Goal: Transaction & Acquisition: Purchase product/service

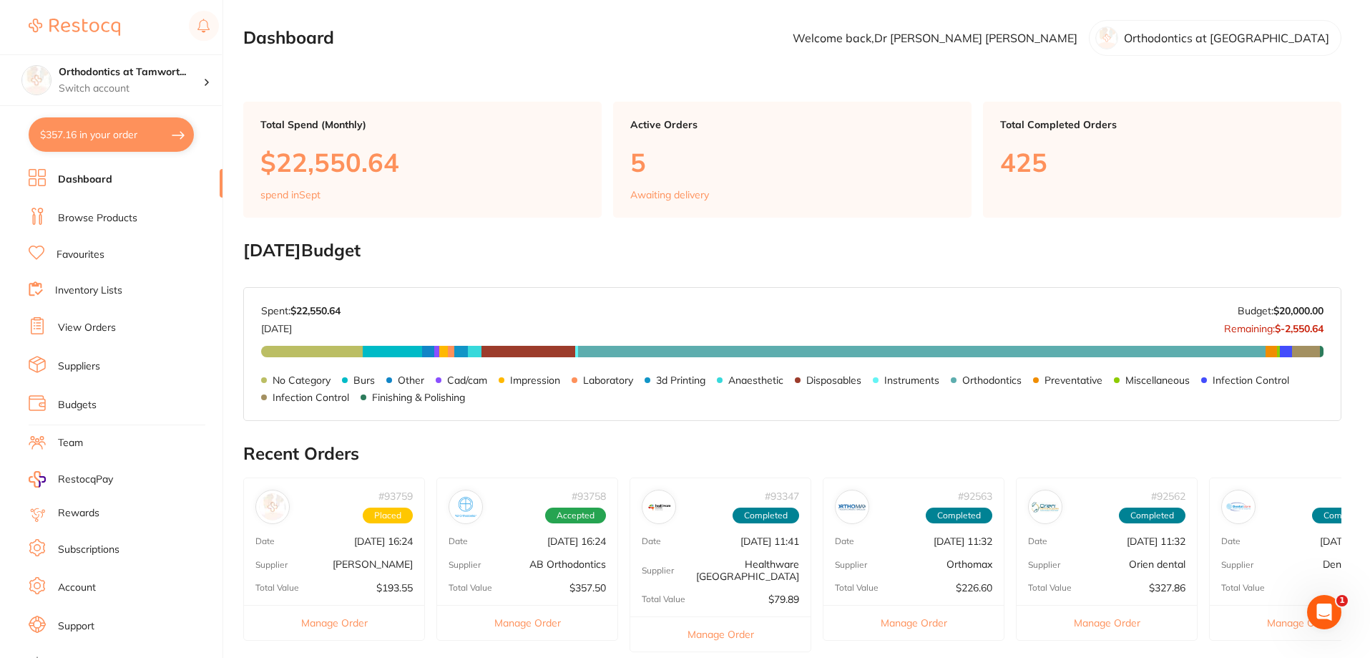
click at [163, 137] on button "$357.16 in your order" at bounding box center [111, 134] width 165 height 34
checkbox input "true"
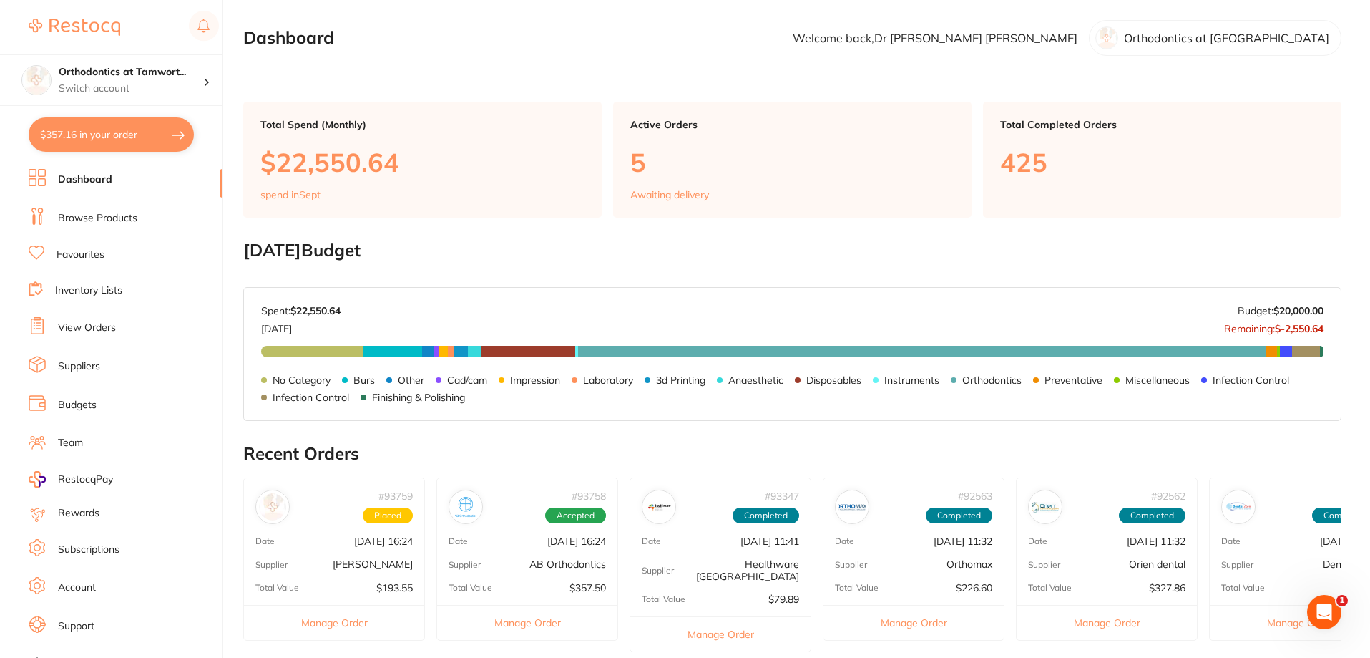
checkbox input "true"
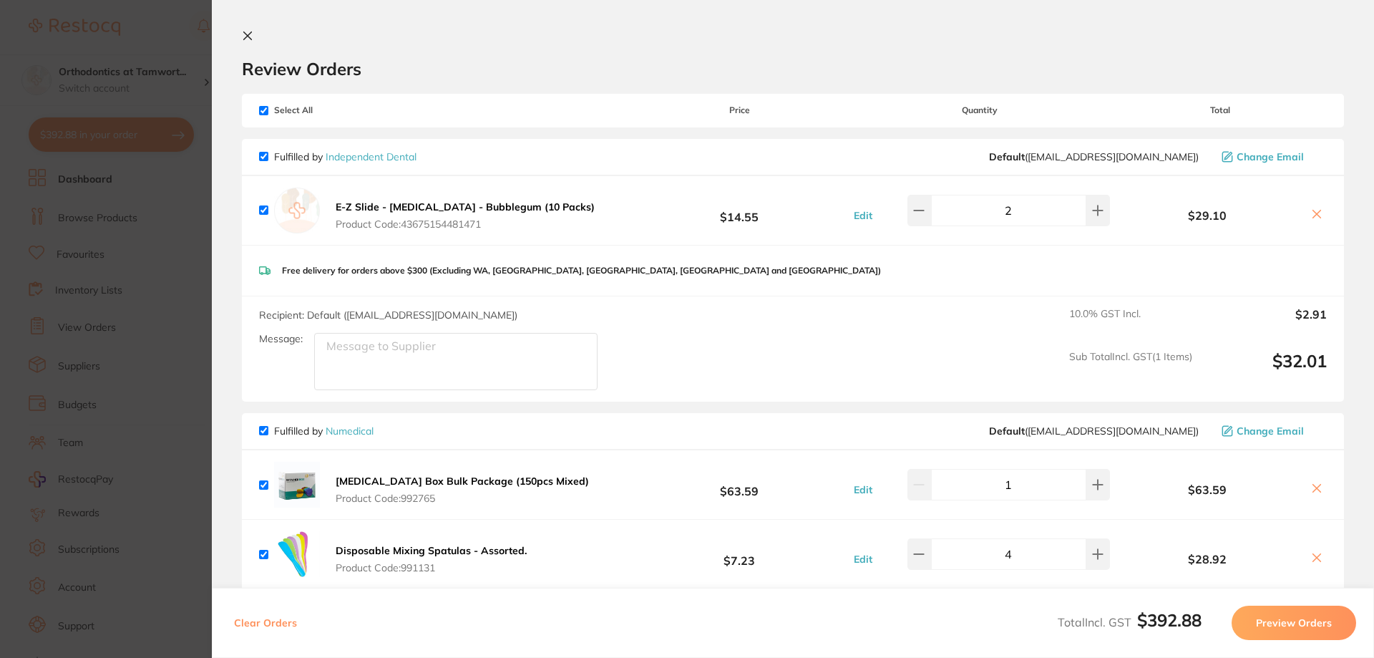
click at [251, 39] on icon at bounding box center [248, 36] width 8 height 8
